Goal: Task Accomplishment & Management: Use online tool/utility

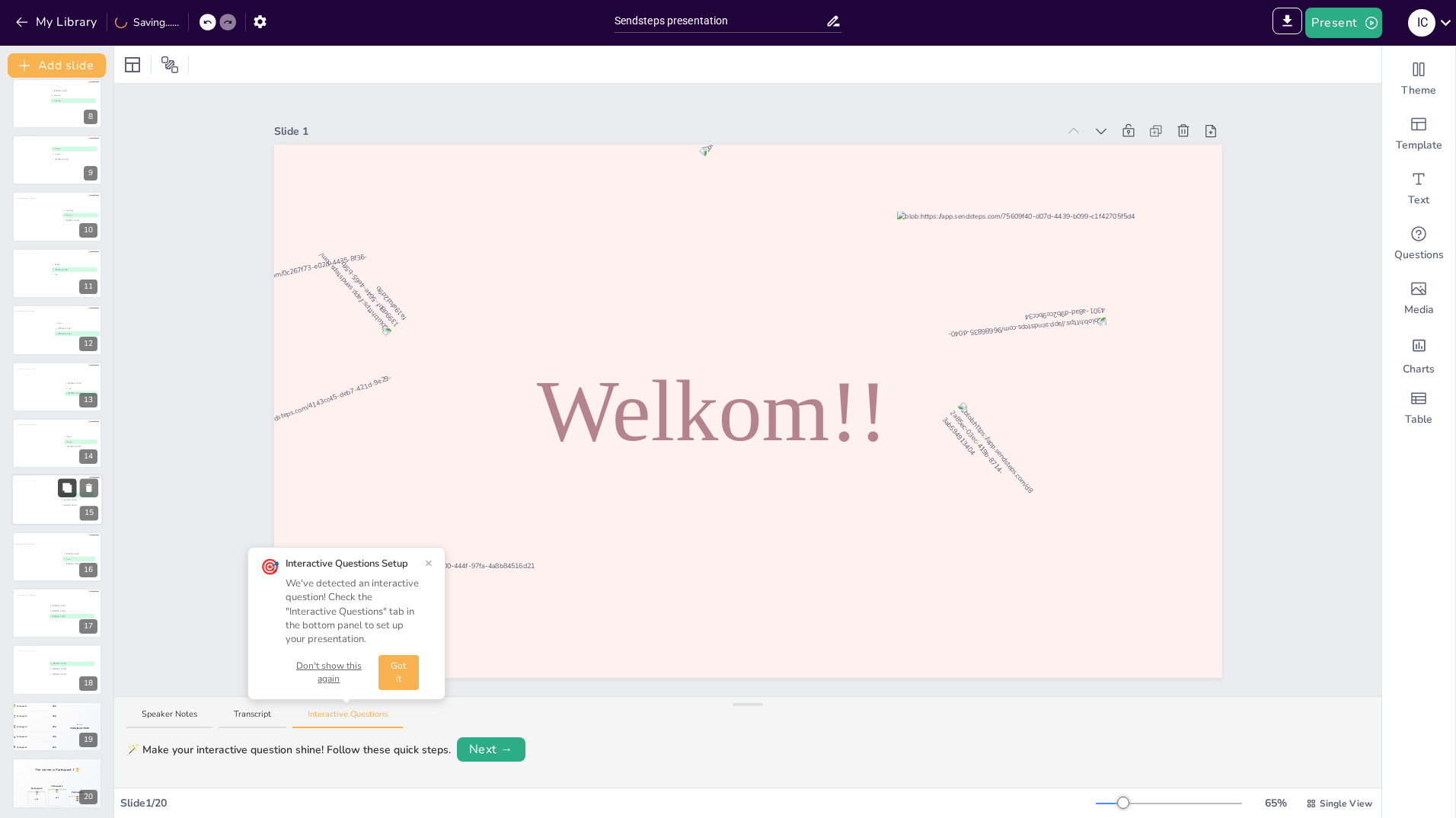
scroll to position [411, 0]
click at [19, 666] on div at bounding box center [32, 667] width 32 height 41
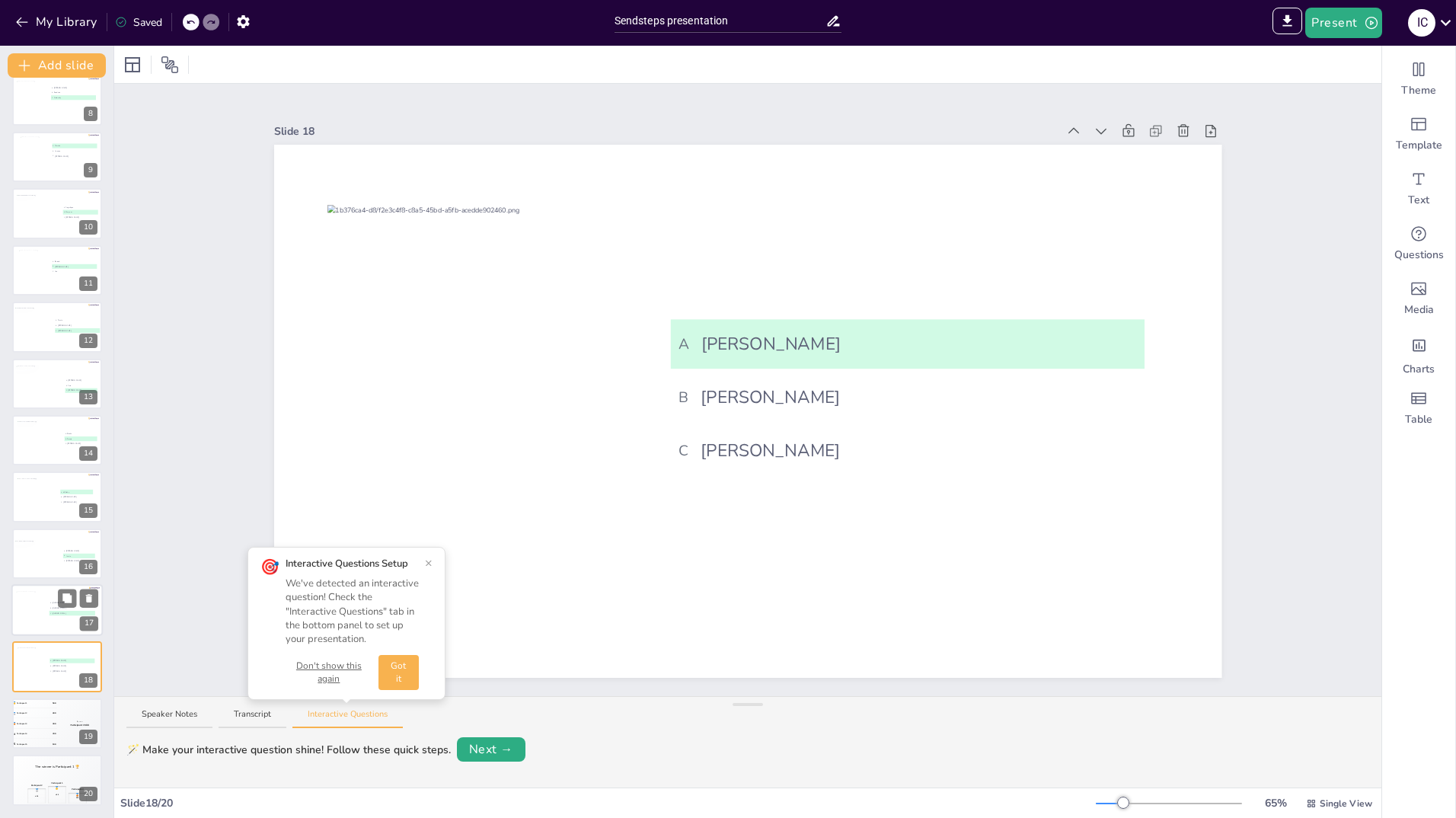
click at [29, 612] on div at bounding box center [31, 612] width 31 height 41
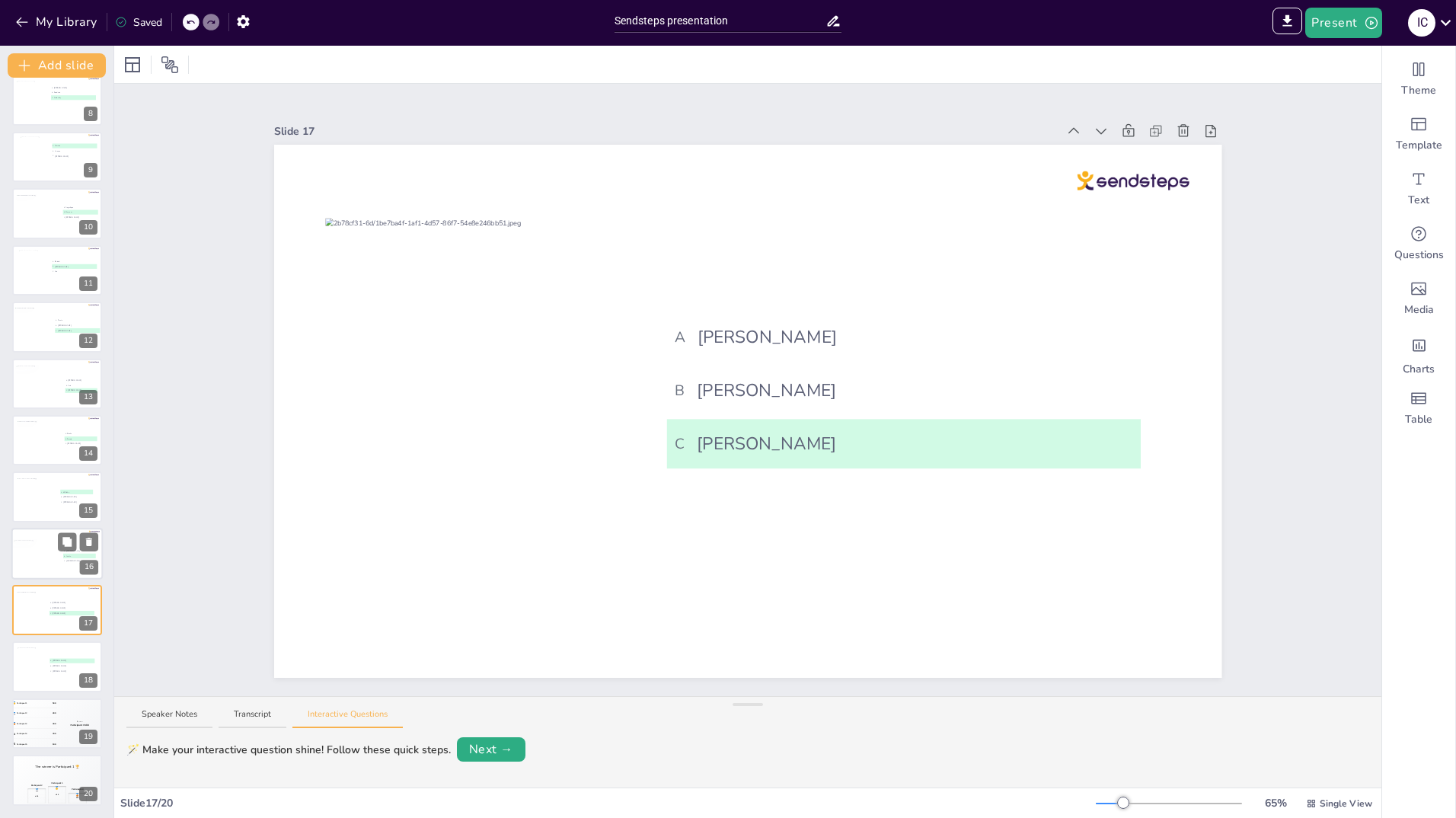
click at [37, 543] on div at bounding box center [36, 556] width 47 height 33
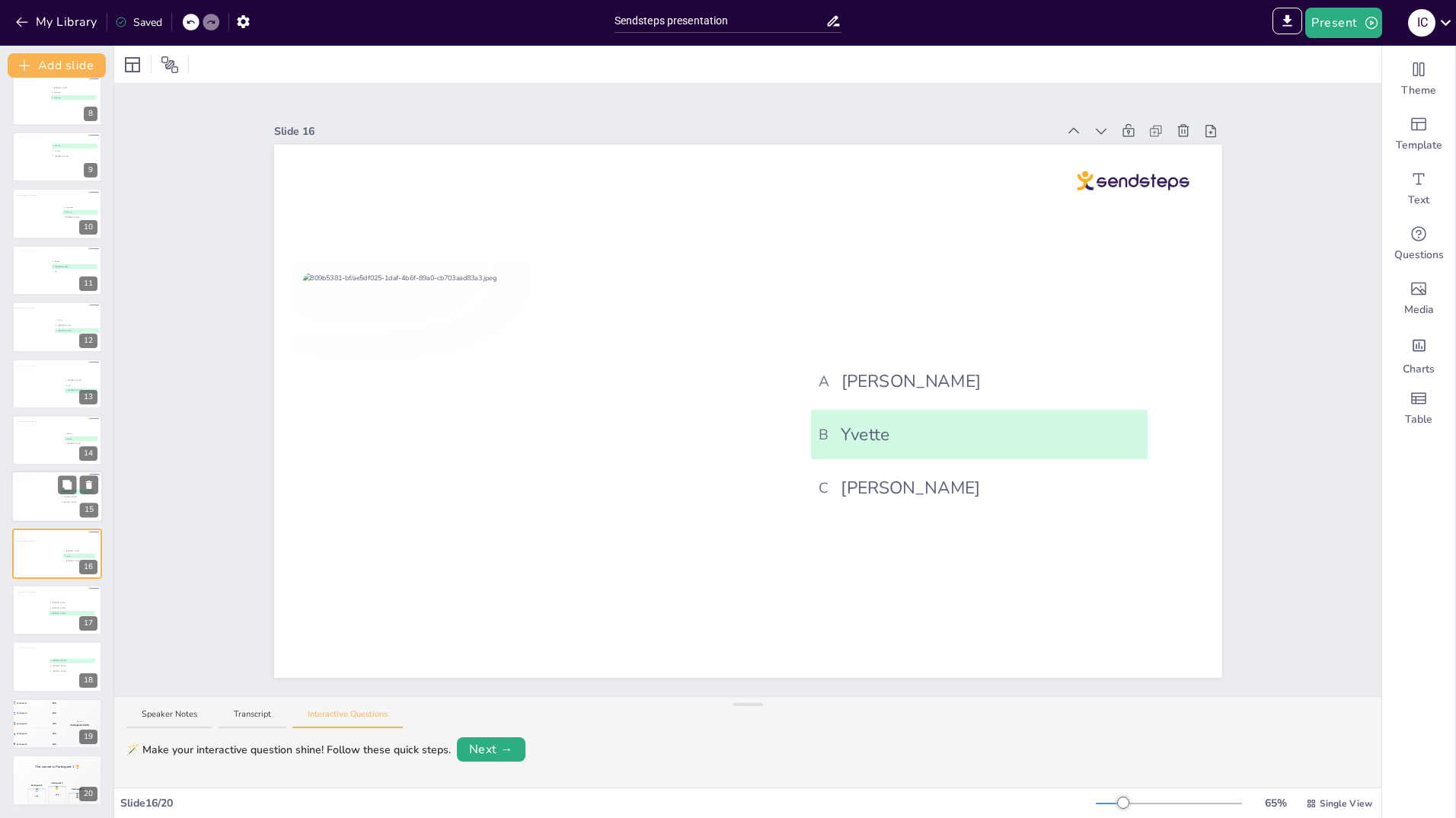
click at [38, 501] on div at bounding box center [37, 499] width 41 height 41
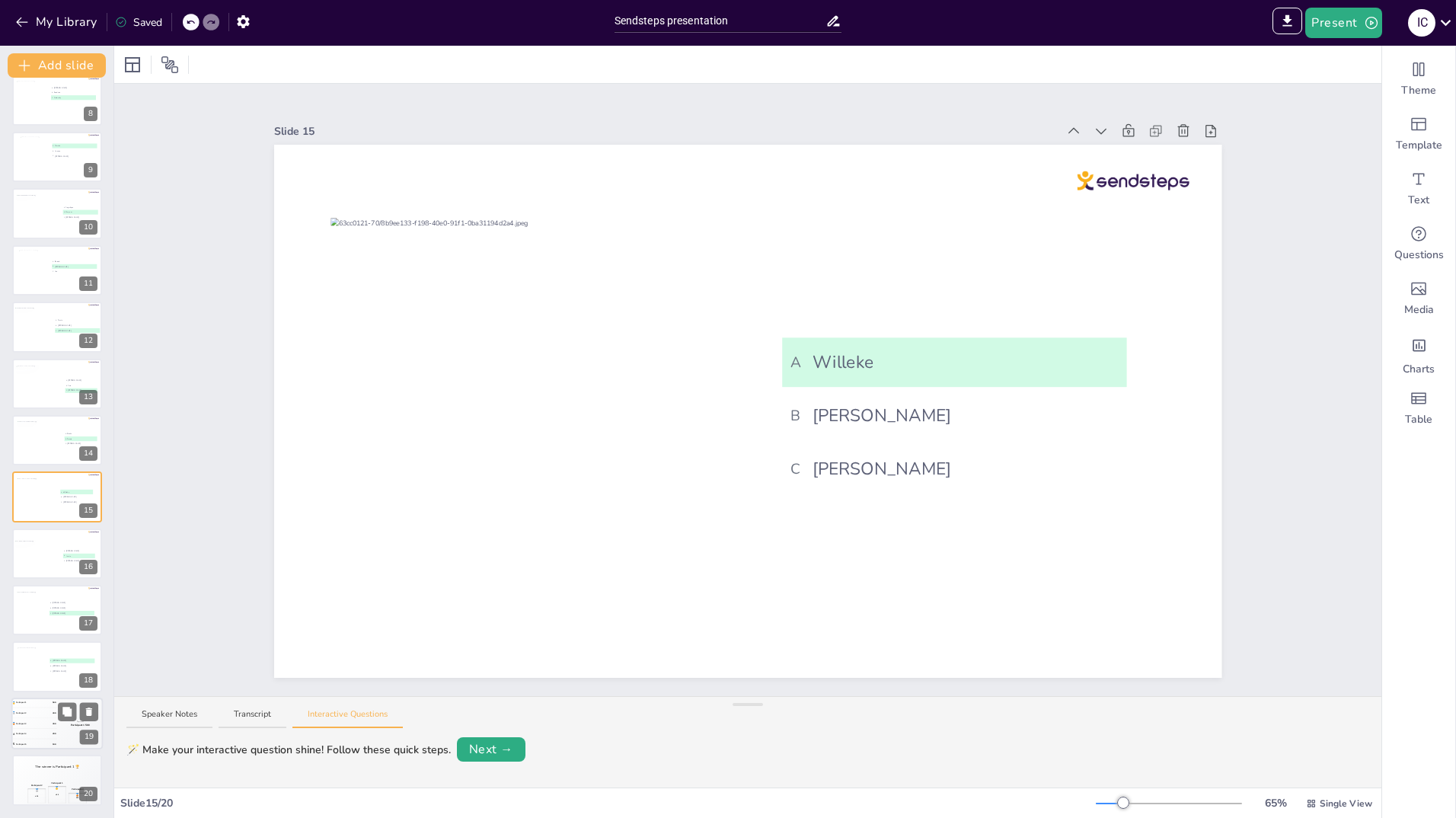
click at [23, 720] on div "🥉 Participant 3 300" at bounding box center [34, 723] width 46 height 10
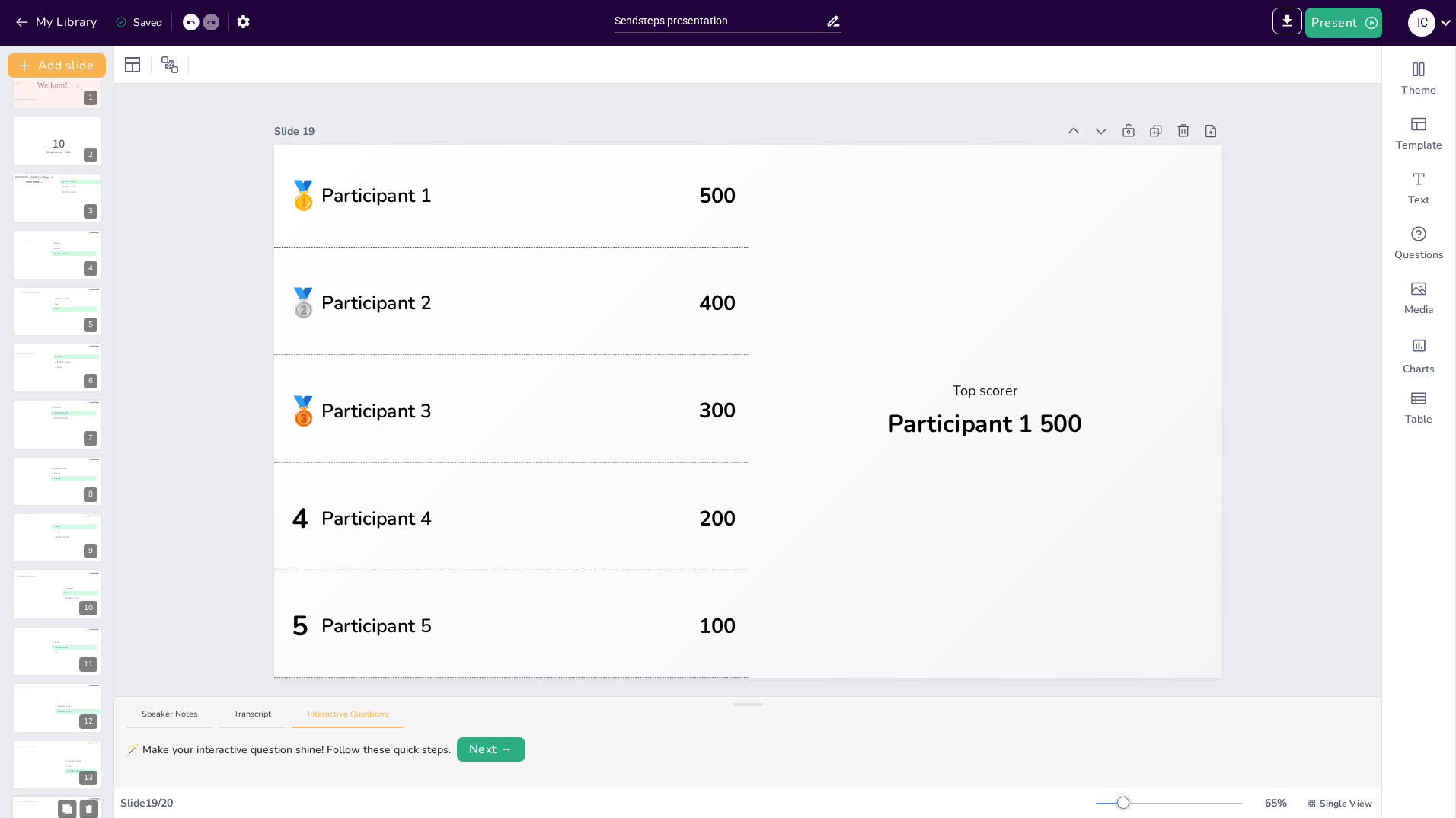
click at [36, 423] on div at bounding box center [33, 424] width 30 height 40
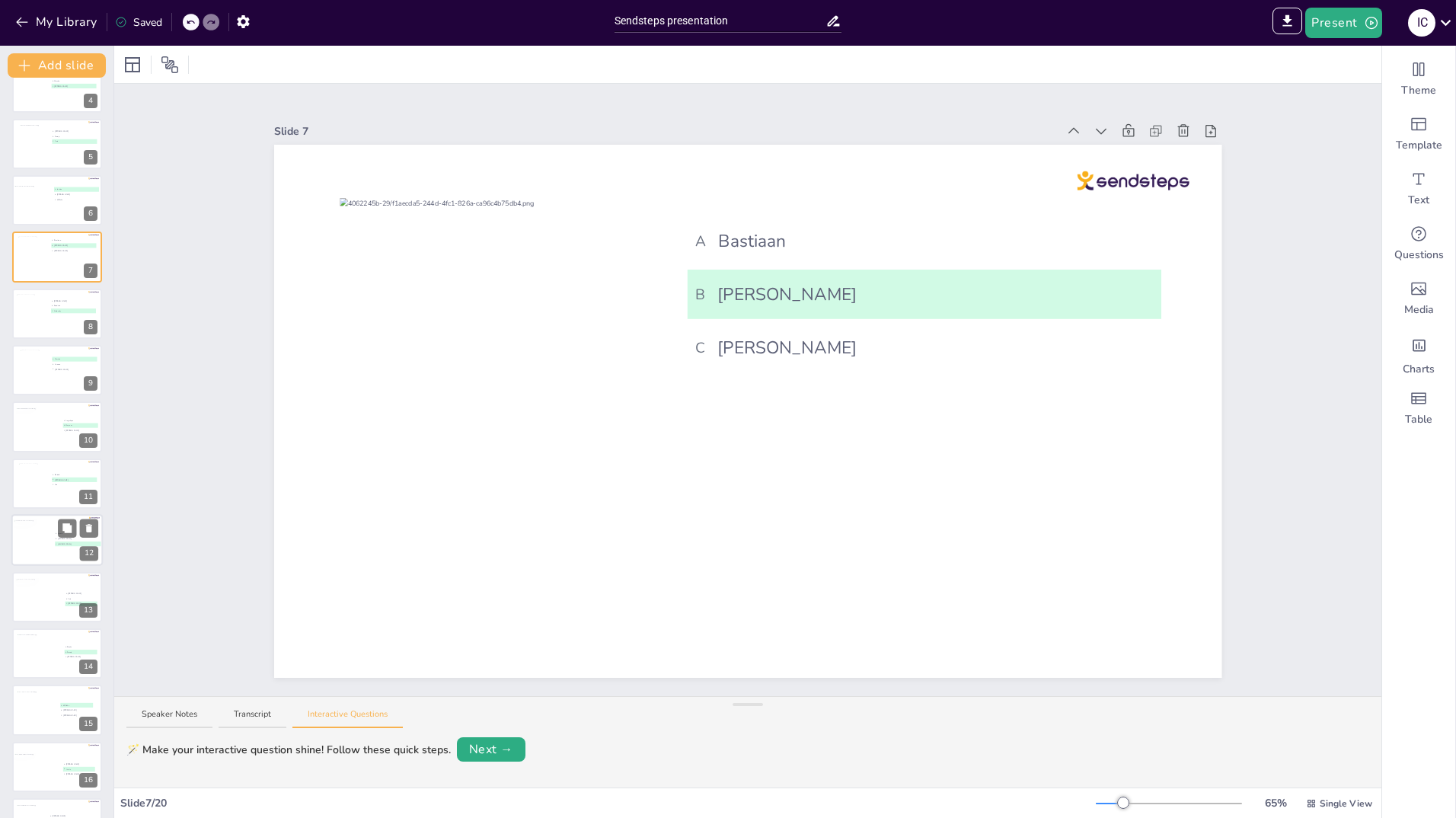
scroll to position [236, 0]
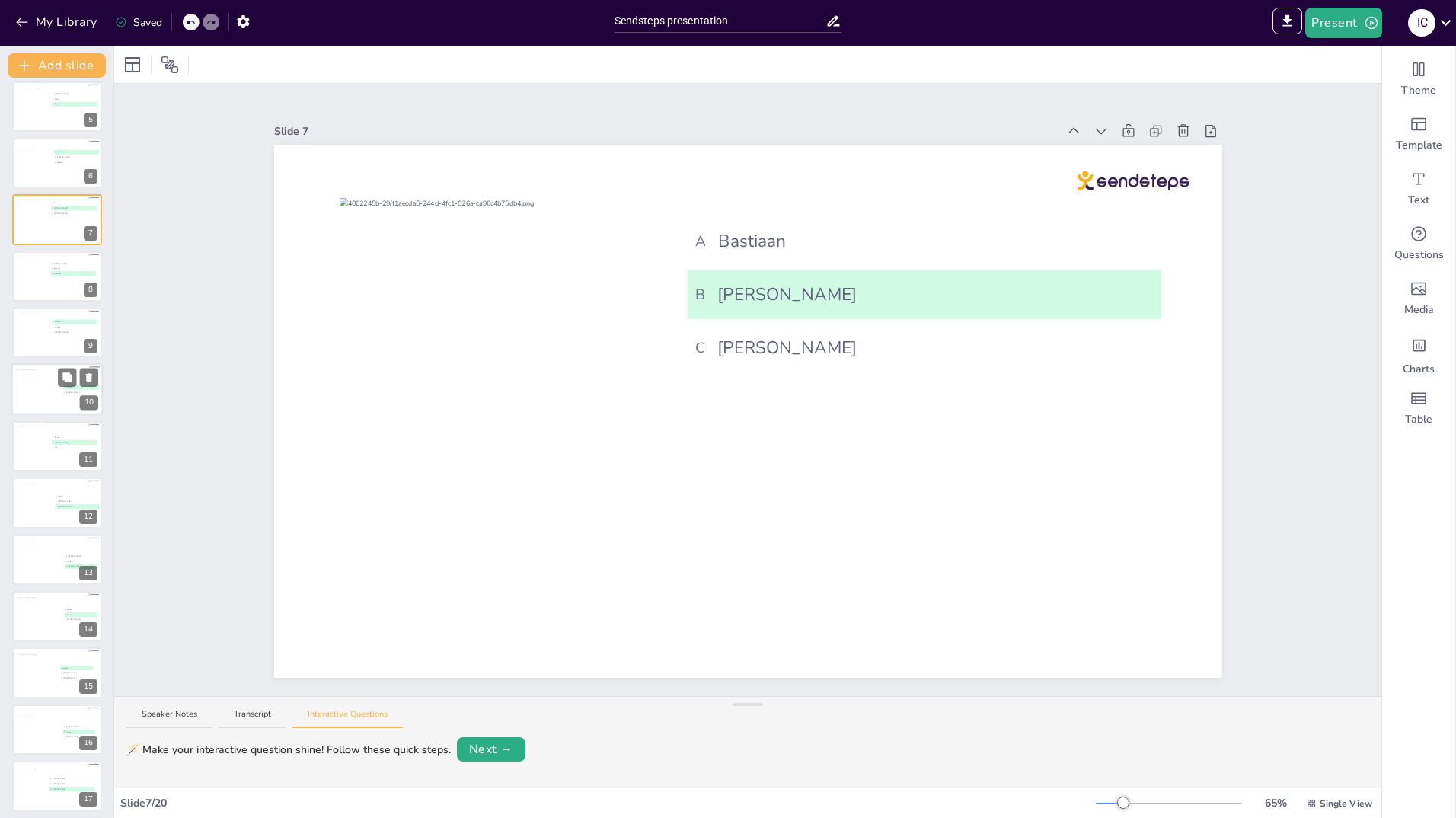
click at [28, 382] on div at bounding box center [39, 389] width 46 height 41
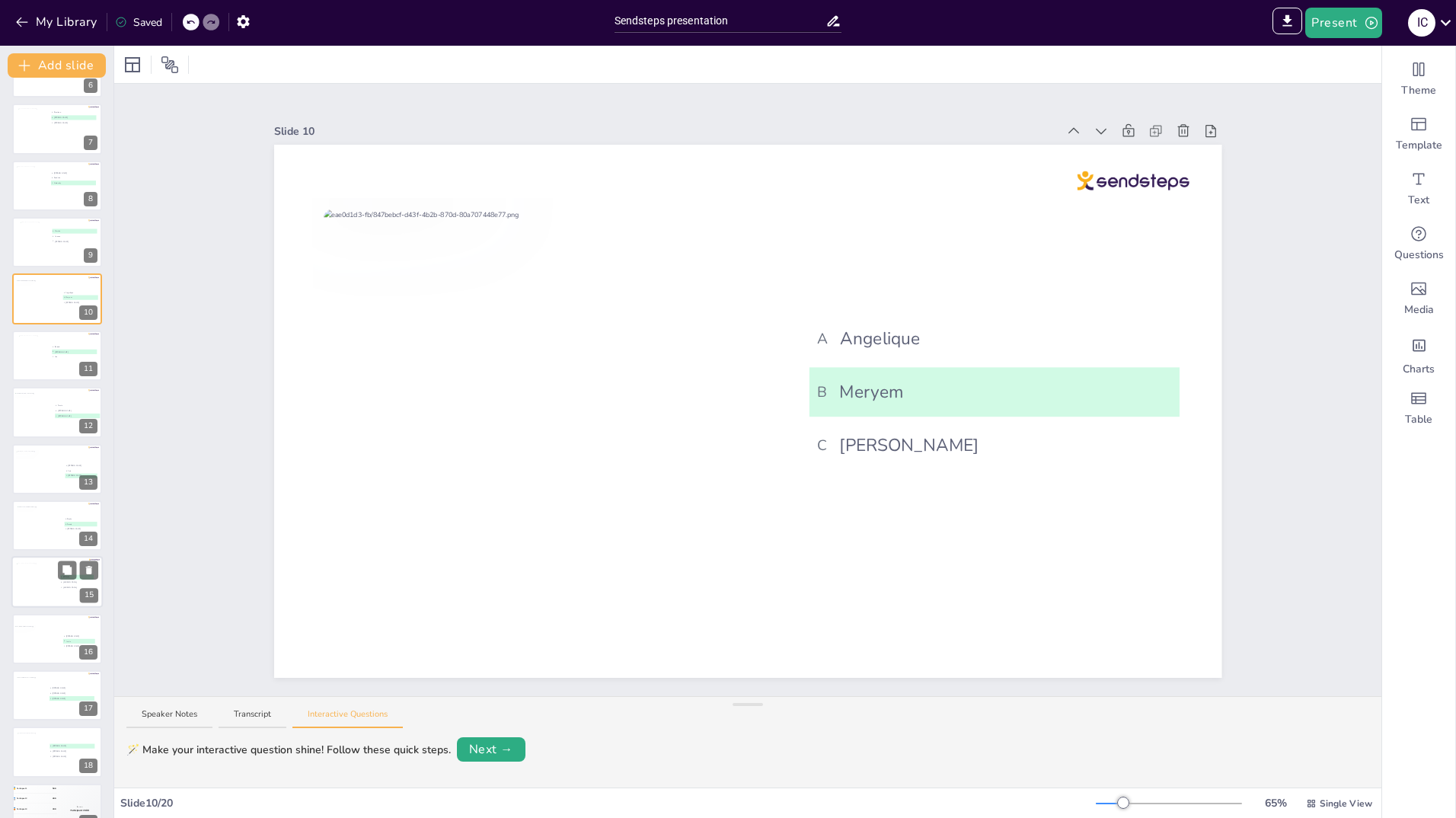
scroll to position [329, 0]
click at [26, 701] on div at bounding box center [31, 694] width 31 height 41
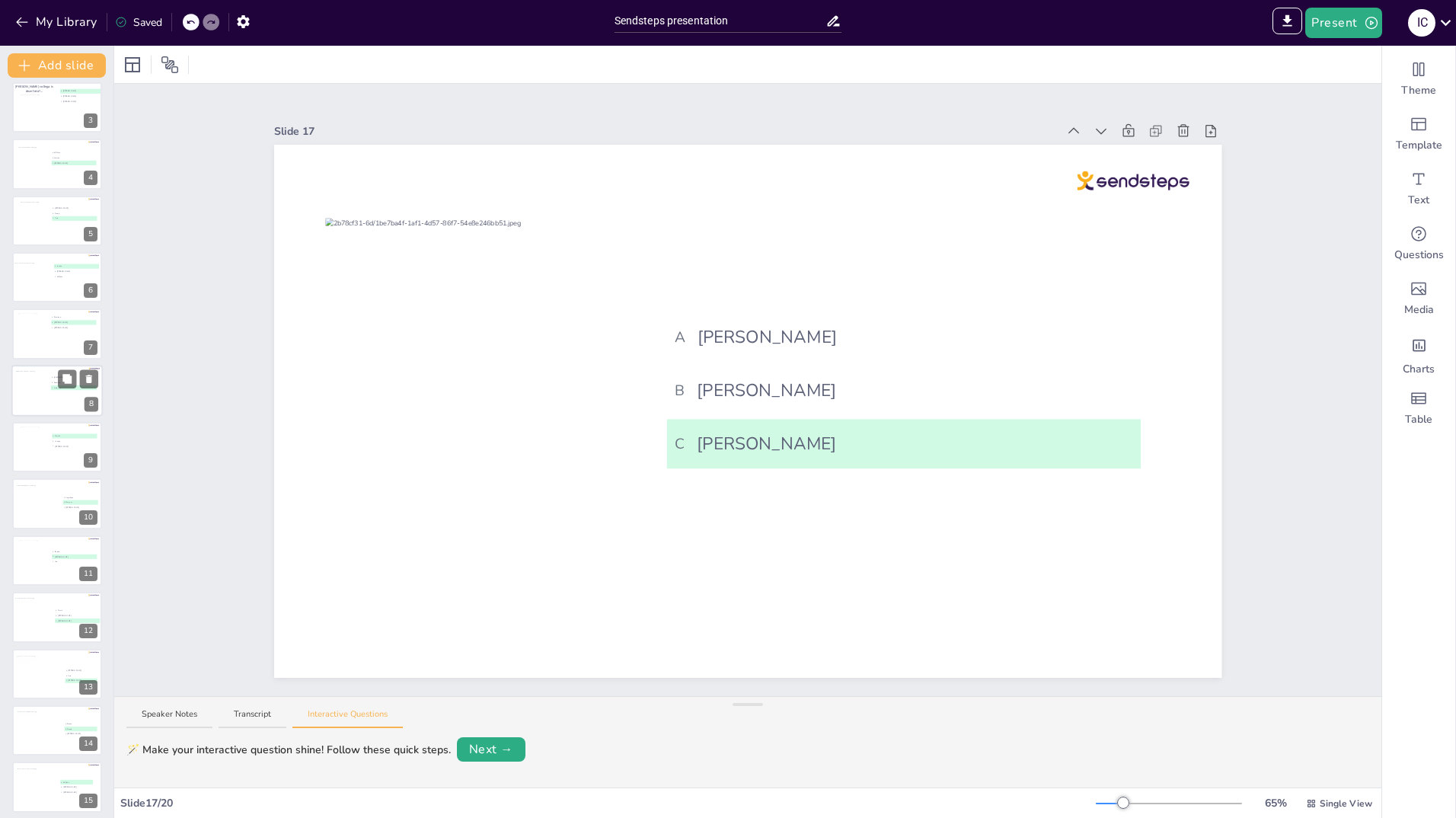
scroll to position [0, 0]
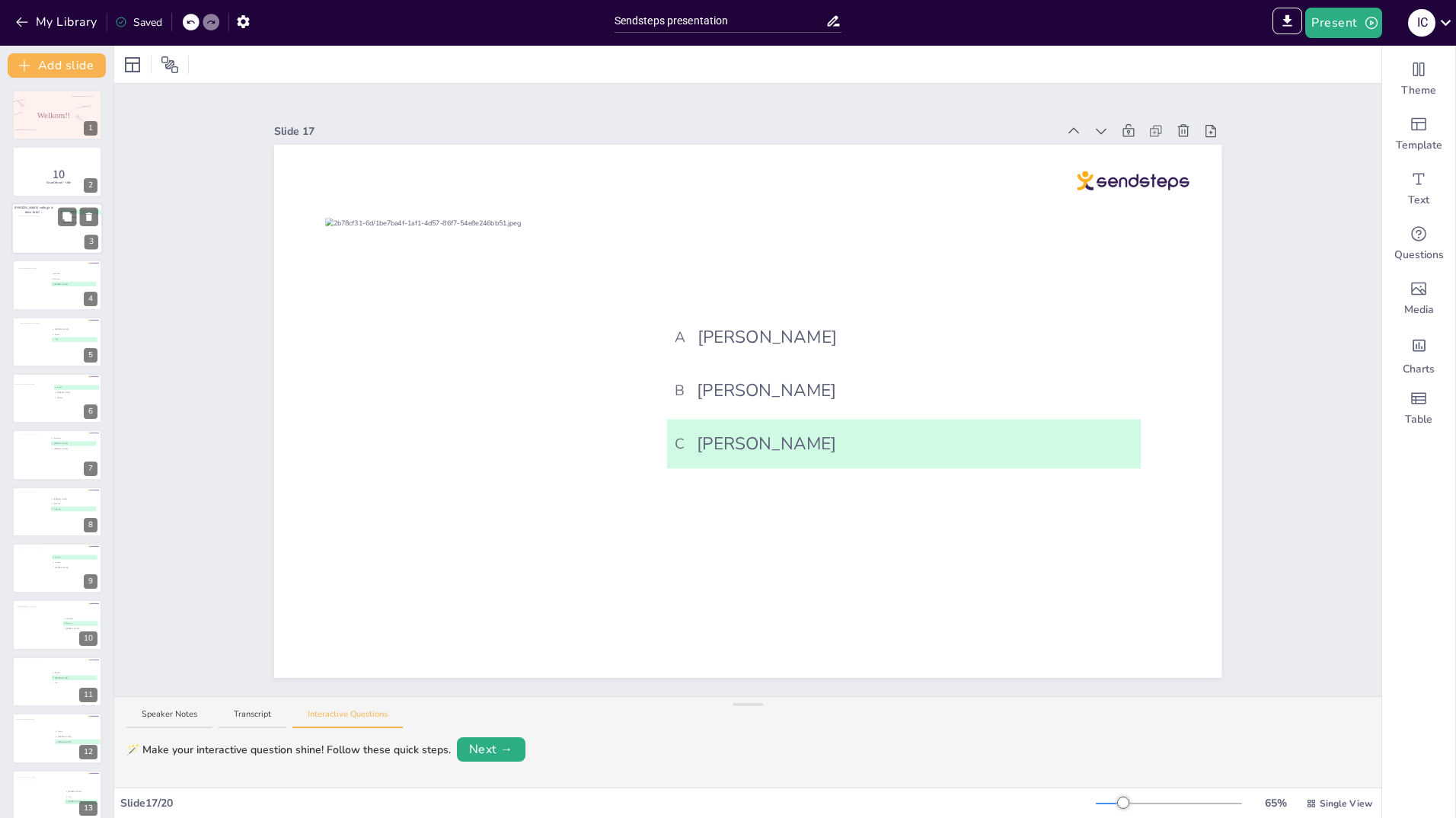
click at [32, 219] on div at bounding box center [40, 229] width 40 height 28
